Goal: Entertainment & Leisure: Consume media (video, audio)

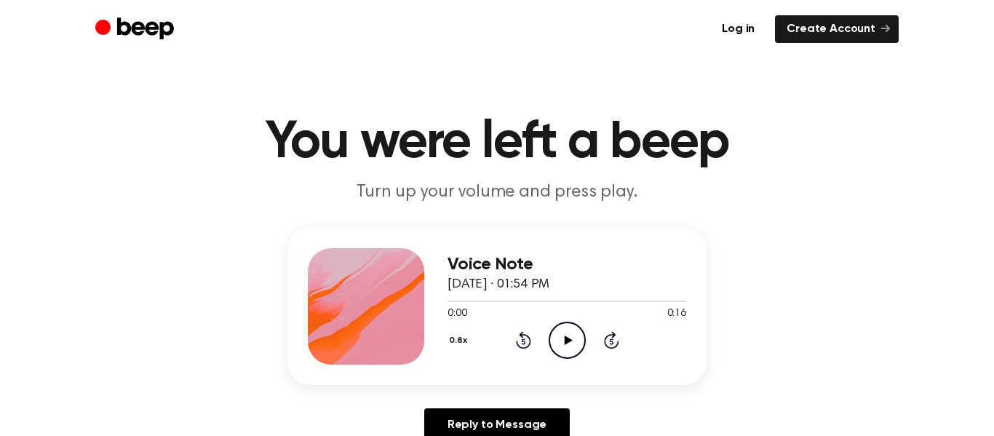
click at [568, 349] on icon "Play Audio" at bounding box center [567, 340] width 37 height 37
click at [549, 343] on circle at bounding box center [567, 340] width 36 height 36
click at [568, 342] on icon "Pause Audio" at bounding box center [567, 340] width 37 height 37
click at [521, 337] on icon at bounding box center [523, 339] width 15 height 17
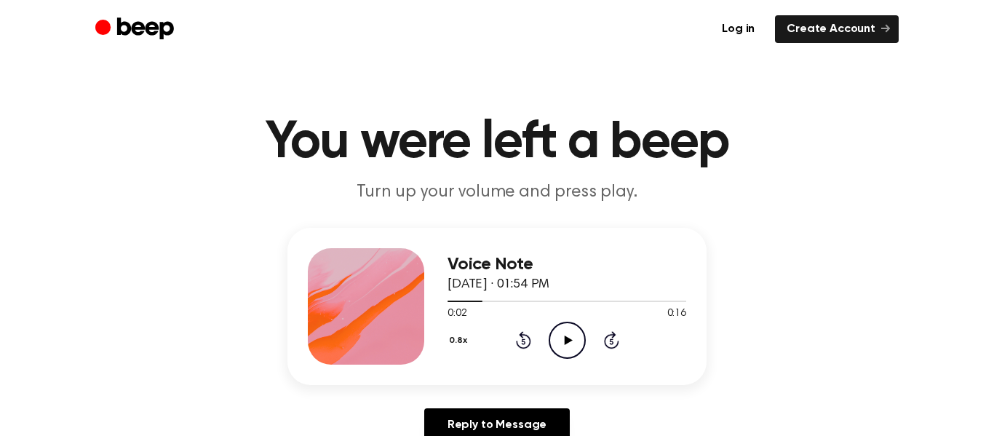
click at [565, 334] on icon "Play Audio" at bounding box center [567, 340] width 37 height 37
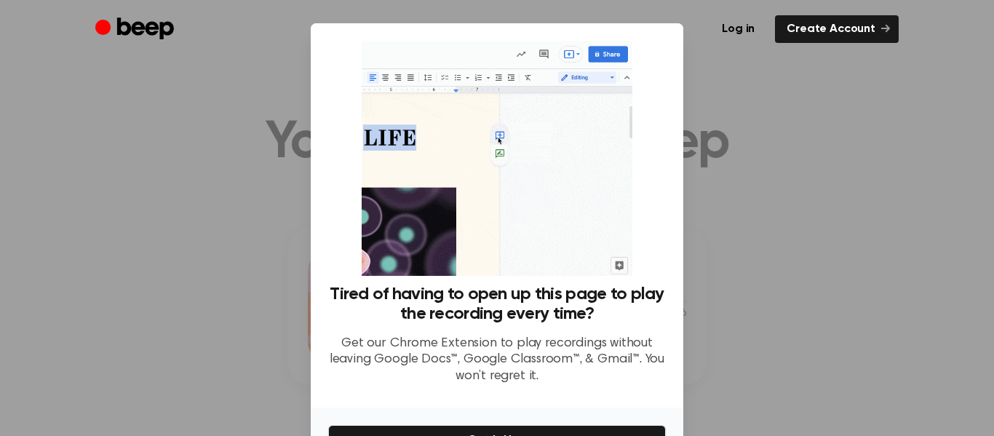
click at [480, 314] on div "Tired of having to open up this page to play the recording every time? Get our …" at bounding box center [497, 262] width 373 height 479
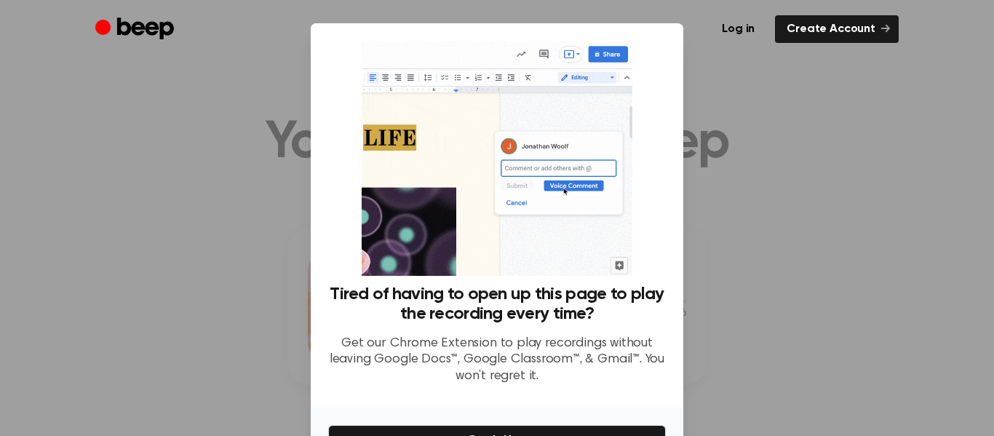
click at [236, 188] on div at bounding box center [497, 218] width 994 height 436
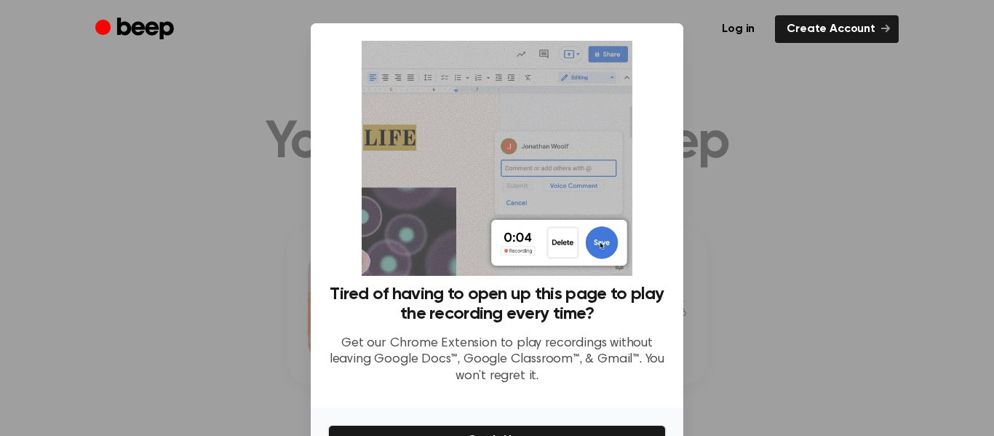
click at [236, 188] on div at bounding box center [497, 218] width 994 height 436
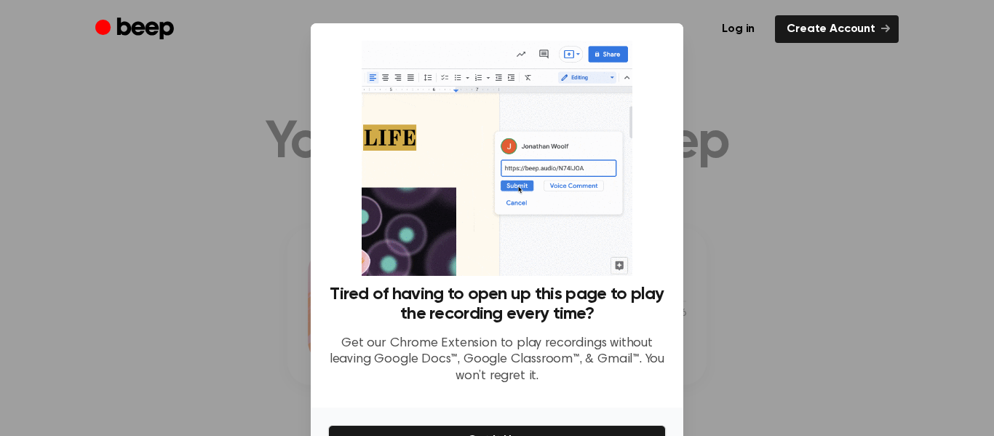
click at [236, 188] on div at bounding box center [497, 218] width 994 height 436
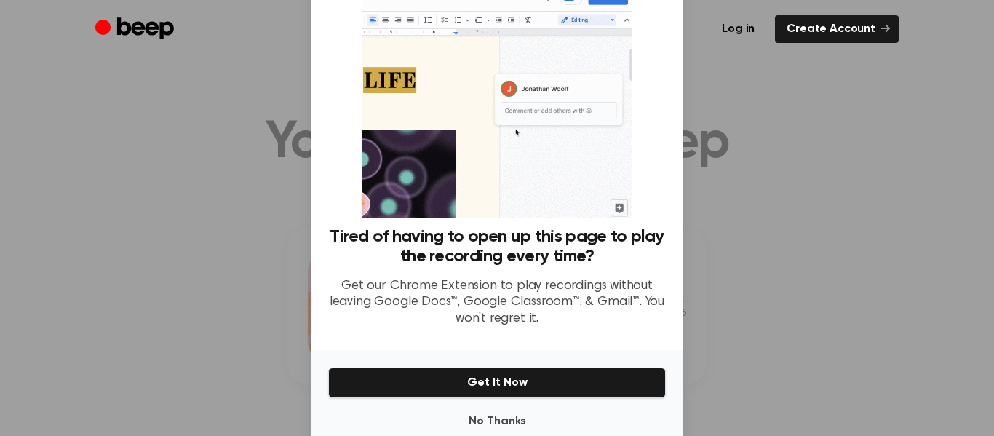
scroll to position [89, 0]
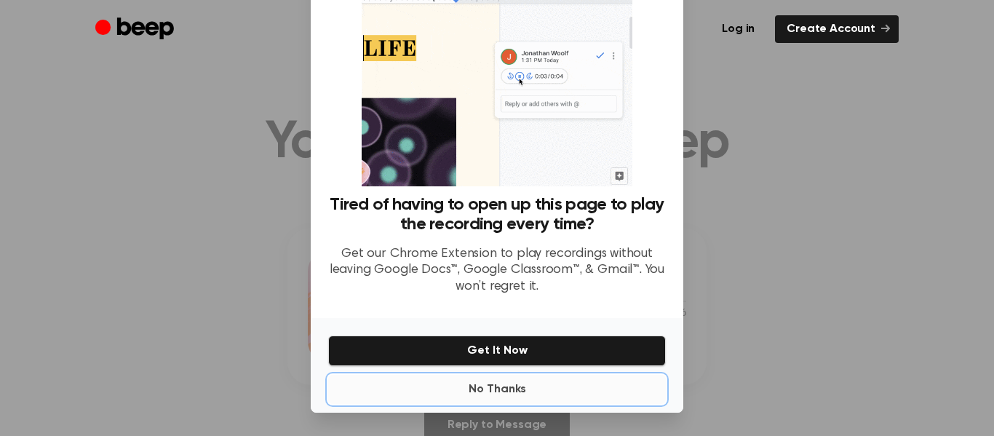
click at [516, 389] on button "No Thanks" at bounding box center [497, 389] width 338 height 29
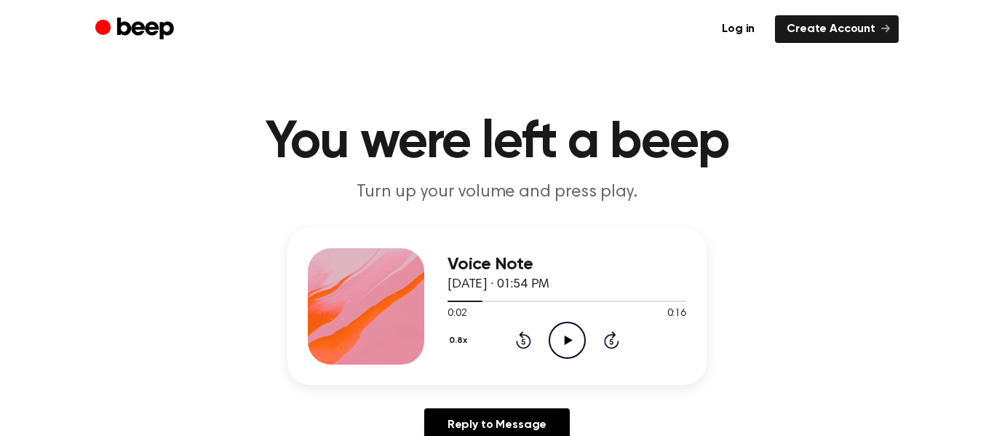
click at [570, 346] on icon "Play Audio" at bounding box center [567, 340] width 37 height 37
click at [570, 346] on icon "Pause Audio" at bounding box center [567, 340] width 37 height 37
click at [570, 346] on icon "Play Audio" at bounding box center [567, 340] width 37 height 37
click at [570, 346] on icon "Pause Audio" at bounding box center [567, 340] width 37 height 37
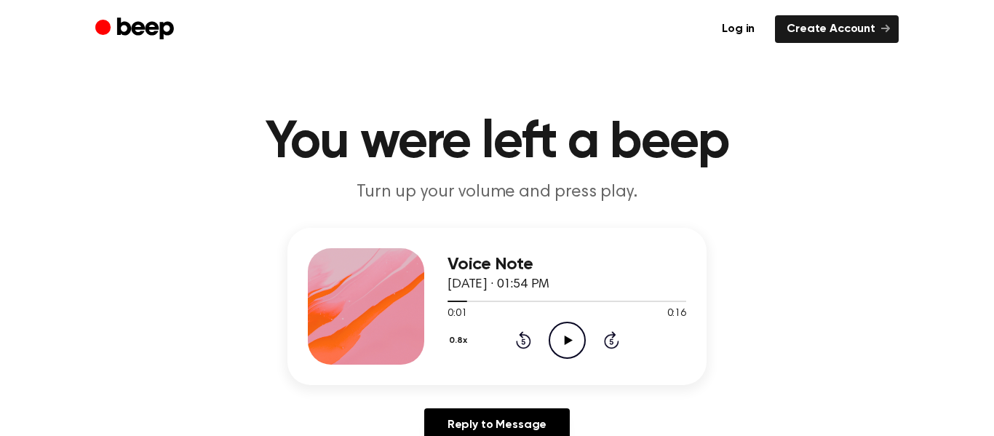
click at [567, 338] on icon at bounding box center [568, 339] width 8 height 9
click at [562, 349] on icon "Play Audio" at bounding box center [567, 340] width 37 height 37
click at [560, 342] on icon "Play Audio" at bounding box center [567, 340] width 37 height 37
click at [572, 342] on icon "Play Audio" at bounding box center [567, 340] width 37 height 37
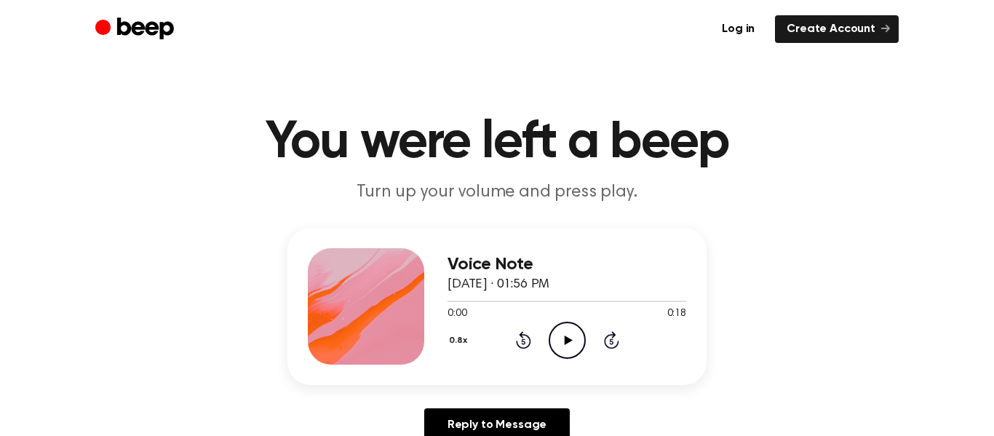
click at [557, 345] on icon "Play Audio" at bounding box center [567, 340] width 37 height 37
